Goal: Task Accomplishment & Management: Use online tool/utility

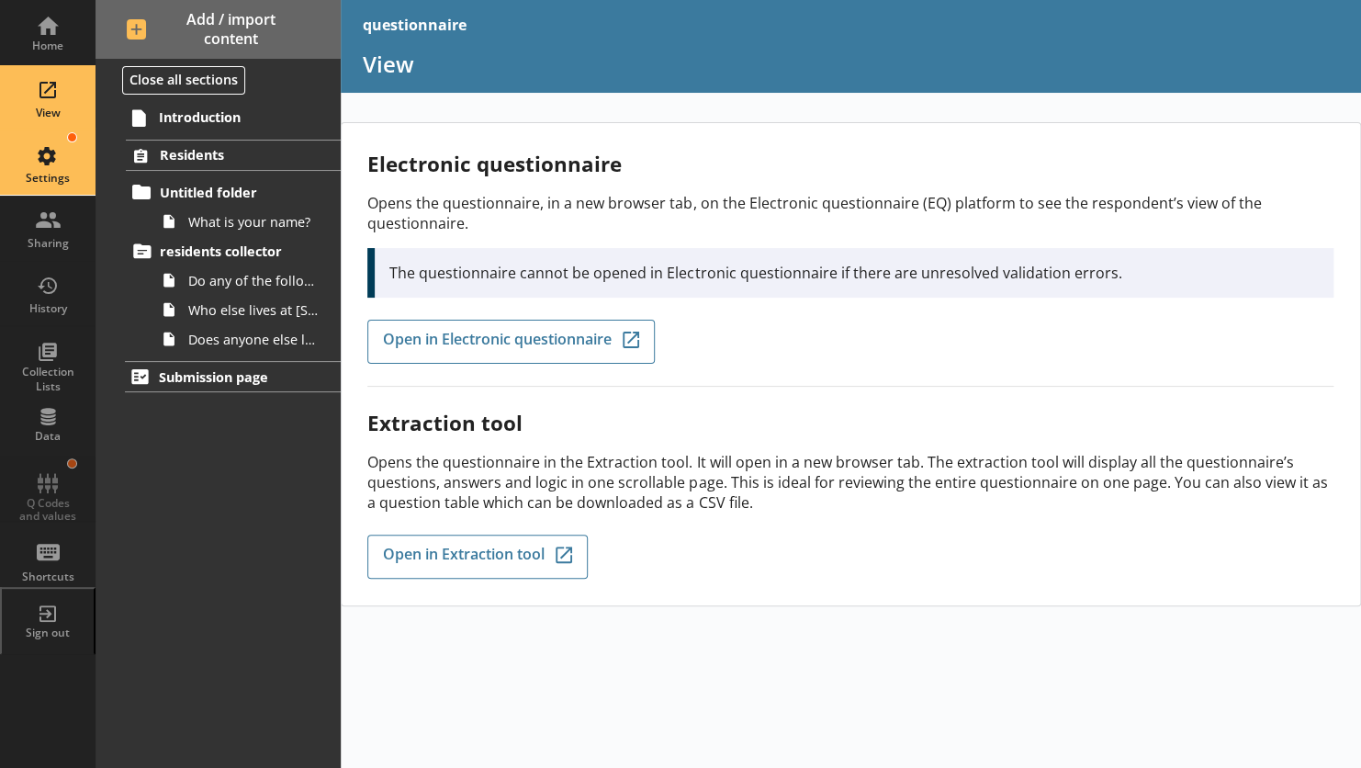
click at [50, 153] on div "Settings" at bounding box center [48, 162] width 64 height 64
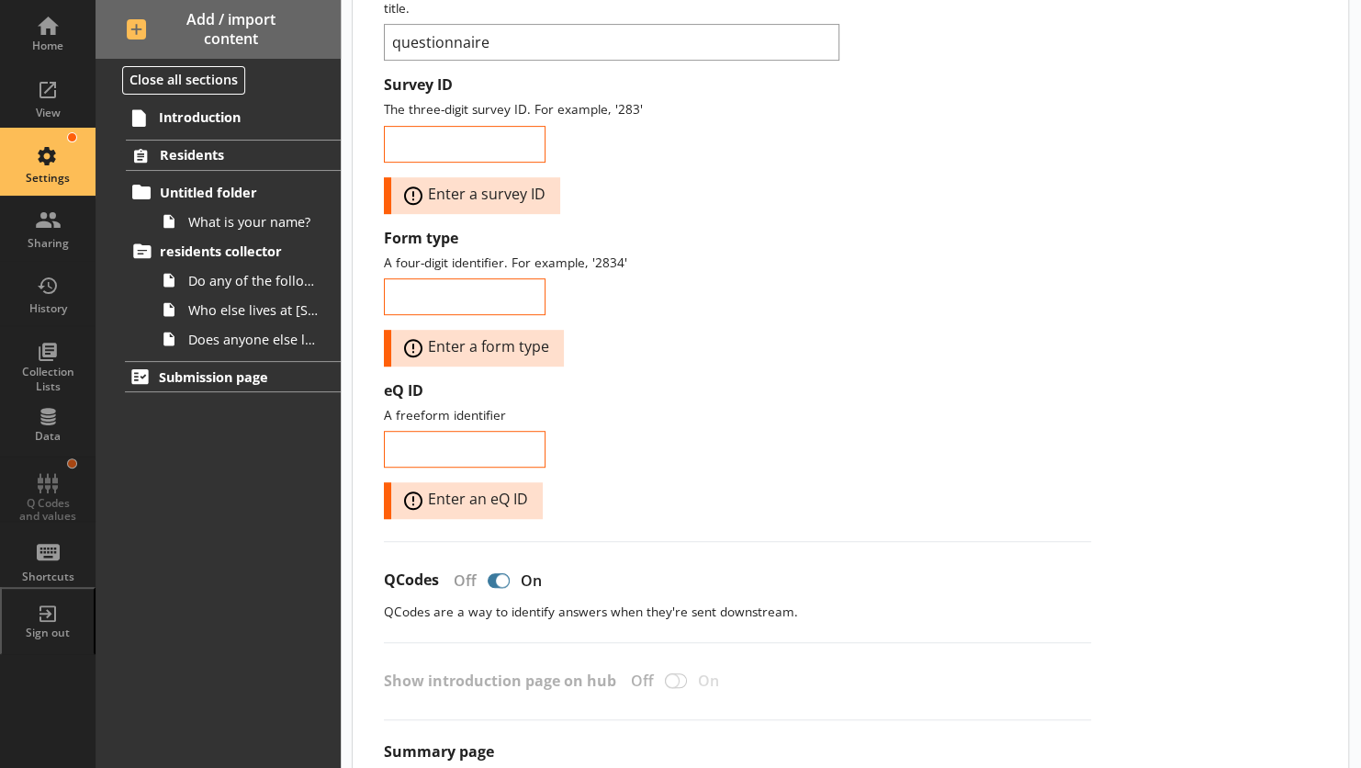
scroll to position [283, 0]
drag, startPoint x: 454, startPoint y: 602, endPoint x: 632, endPoint y: 597, distance: 178.3
click at [632, 601] on p "QCodes are a way to identify answers when they're sent downstream." at bounding box center [737, 609] width 707 height 17
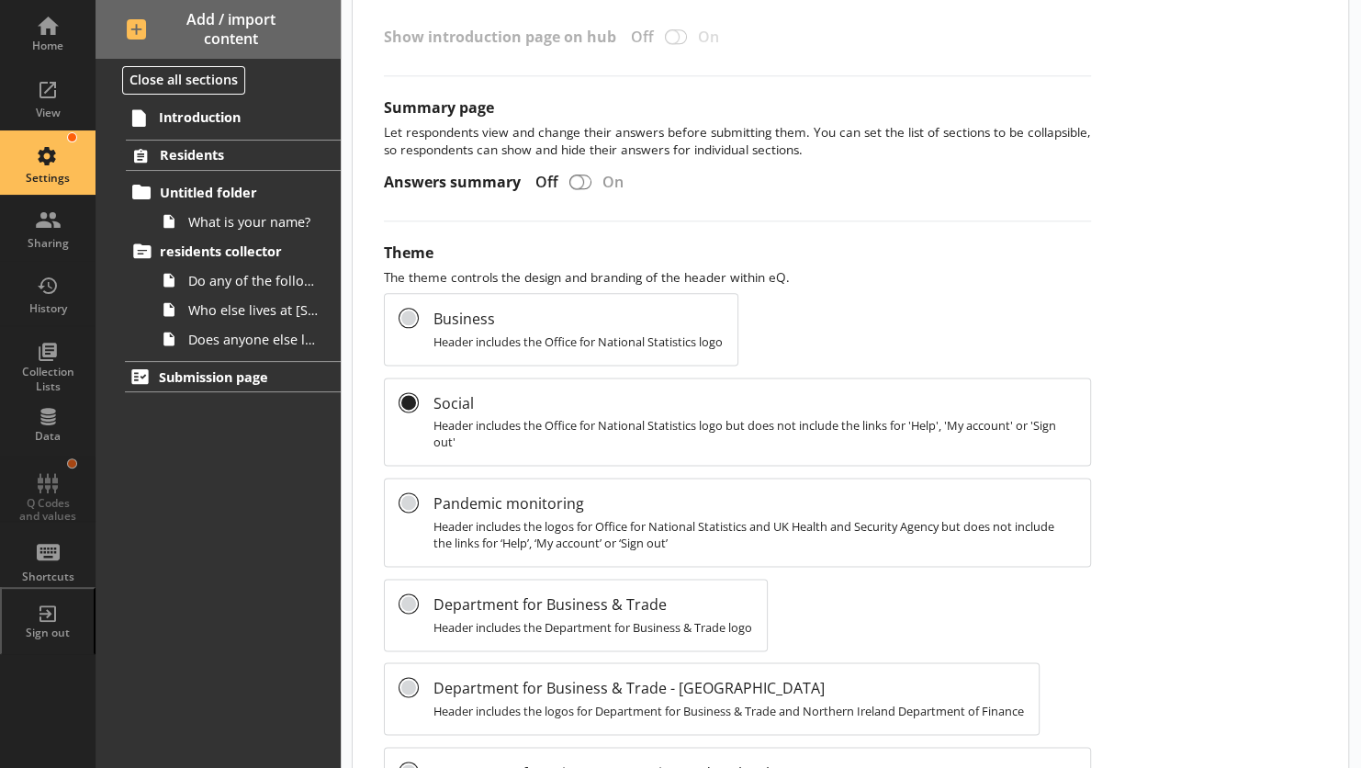
scroll to position [944, 0]
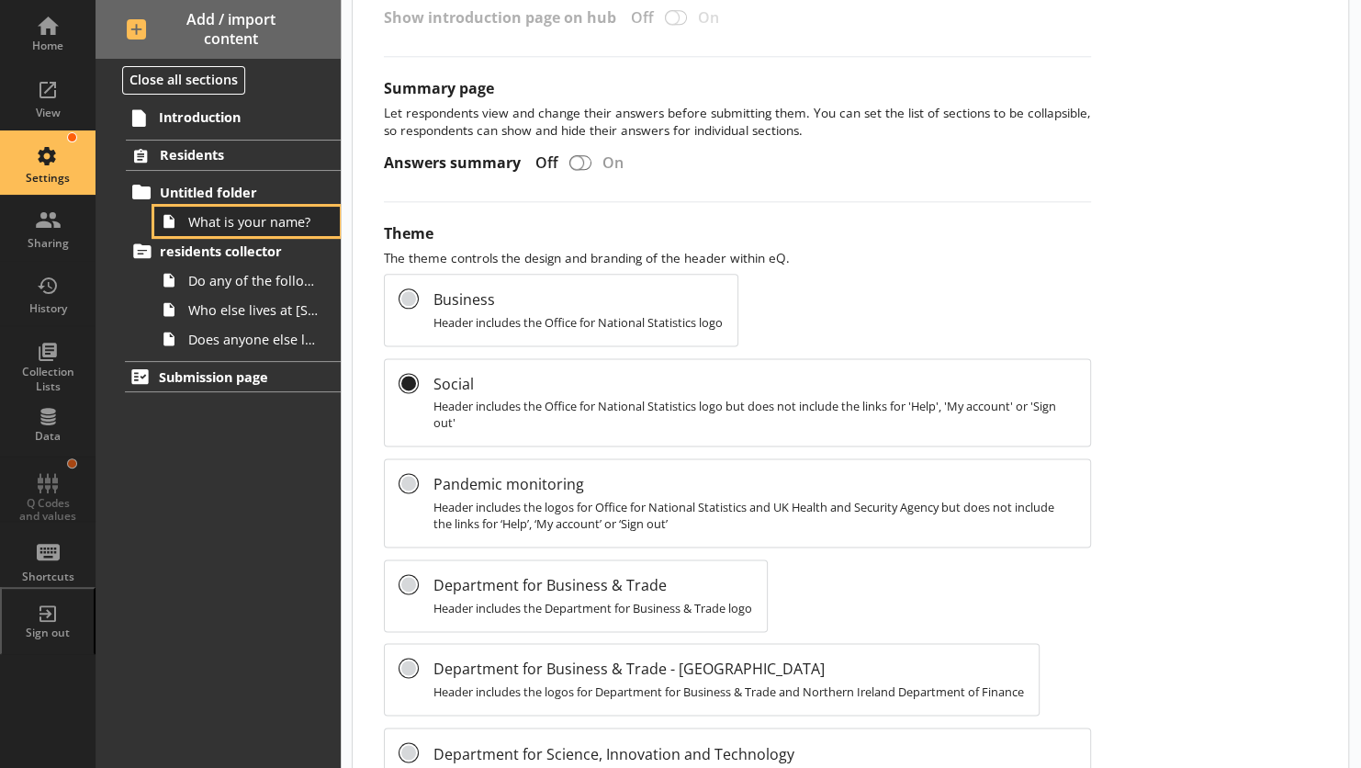
click at [247, 229] on span "What is your name?" at bounding box center [253, 221] width 130 height 17
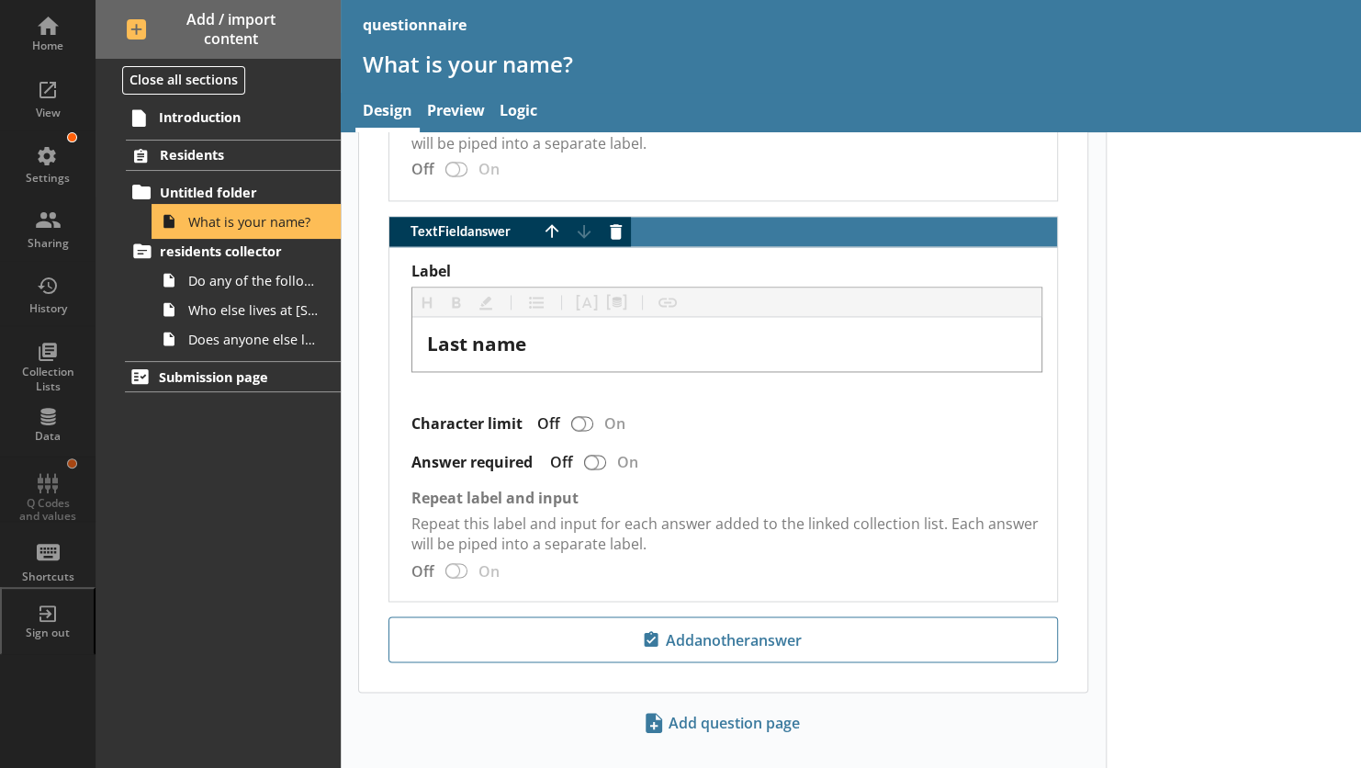
scroll to position [1263, 0]
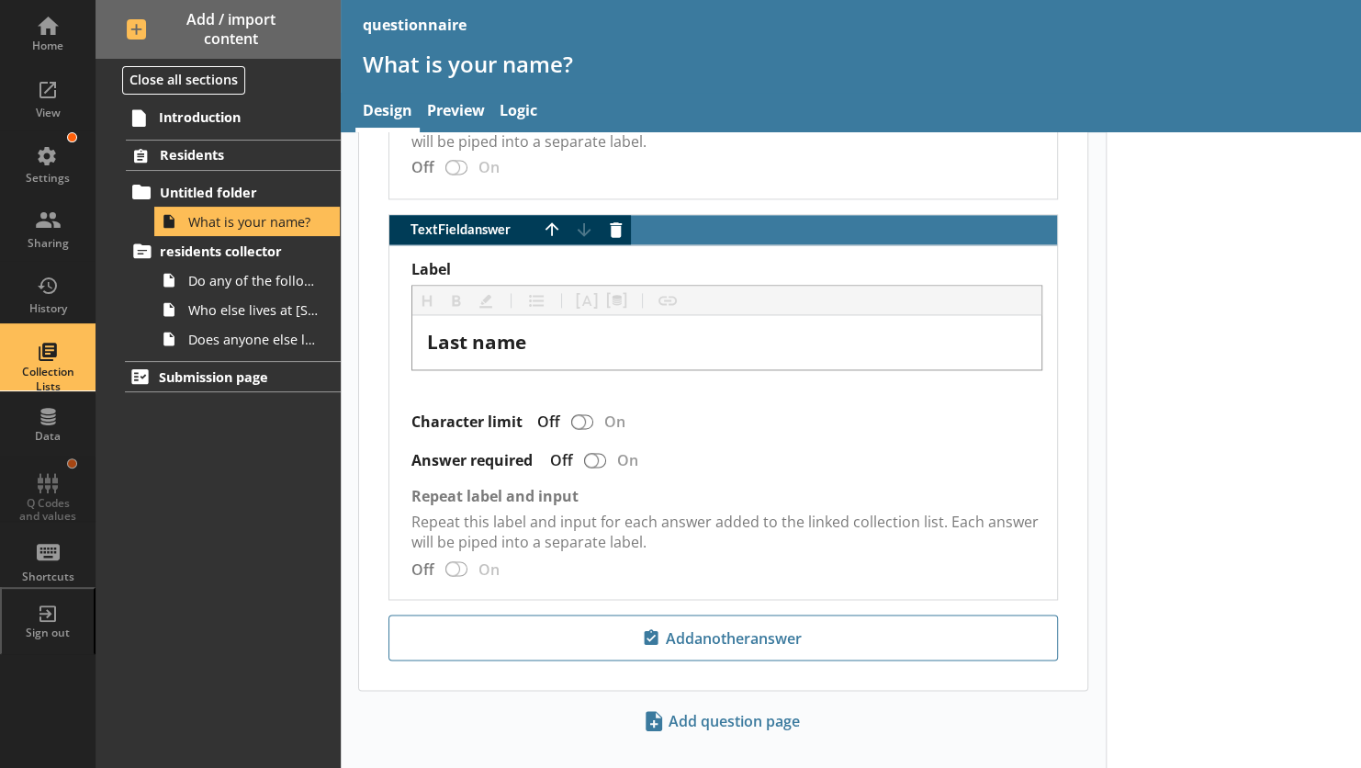
click at [35, 378] on div "Collection Lists" at bounding box center [48, 379] width 64 height 28
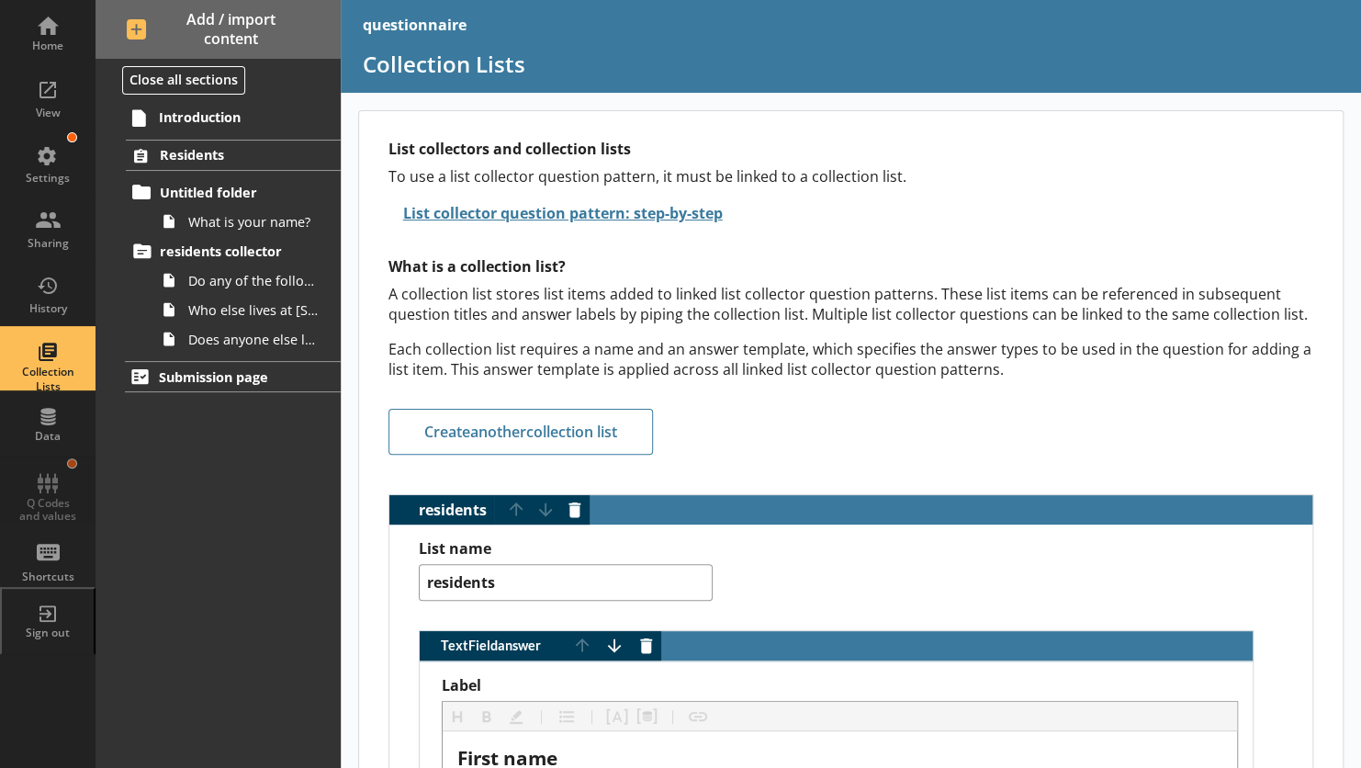
click at [146, 636] on div "Introduction Residents Untitled folder What is your name? residents collector D…" at bounding box center [218, 434] width 245 height 667
type textarea "x"
click at [237, 753] on div "Introduction Residents Untitled folder What is your name? residents collector D…" at bounding box center [218, 434] width 245 height 667
